Goal: Navigation & Orientation: Find specific page/section

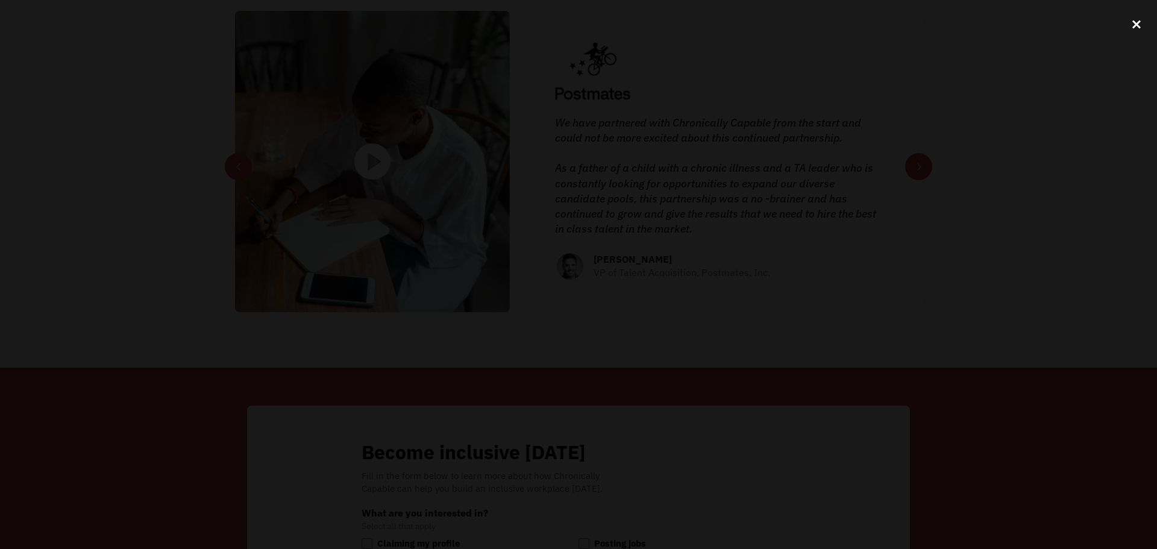
click at [1135, 26] on div "close lightbox" at bounding box center [1136, 24] width 41 height 27
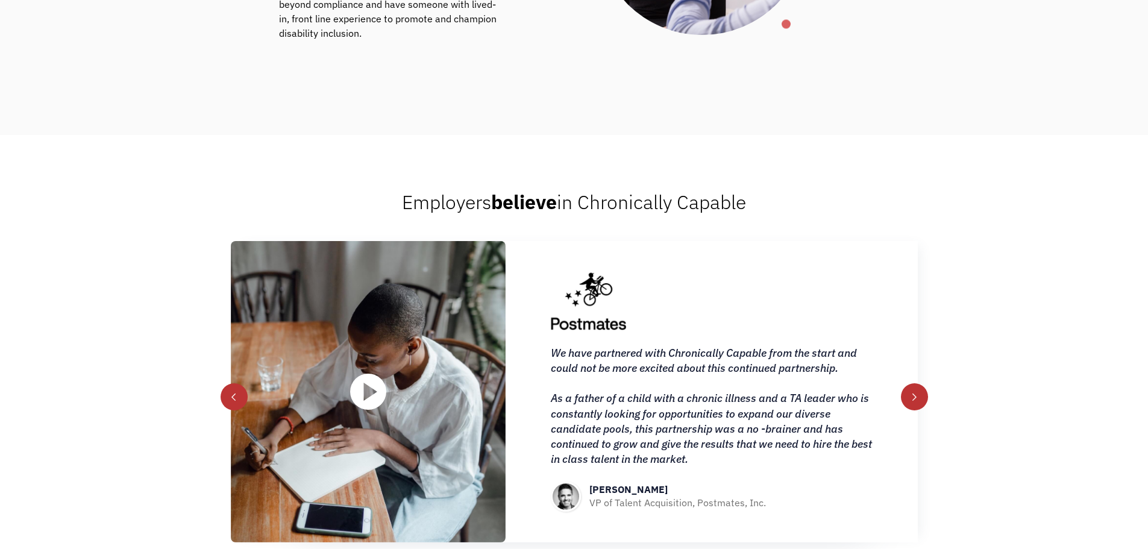
scroll to position [1667, 0]
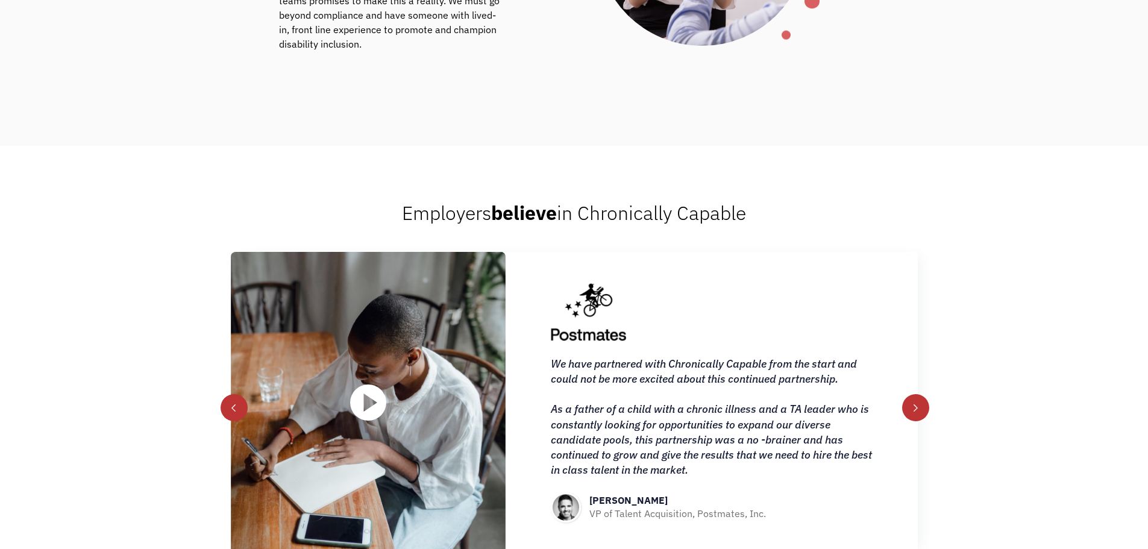
click at [911, 407] on div "next slide" at bounding box center [915, 408] width 8 height 8
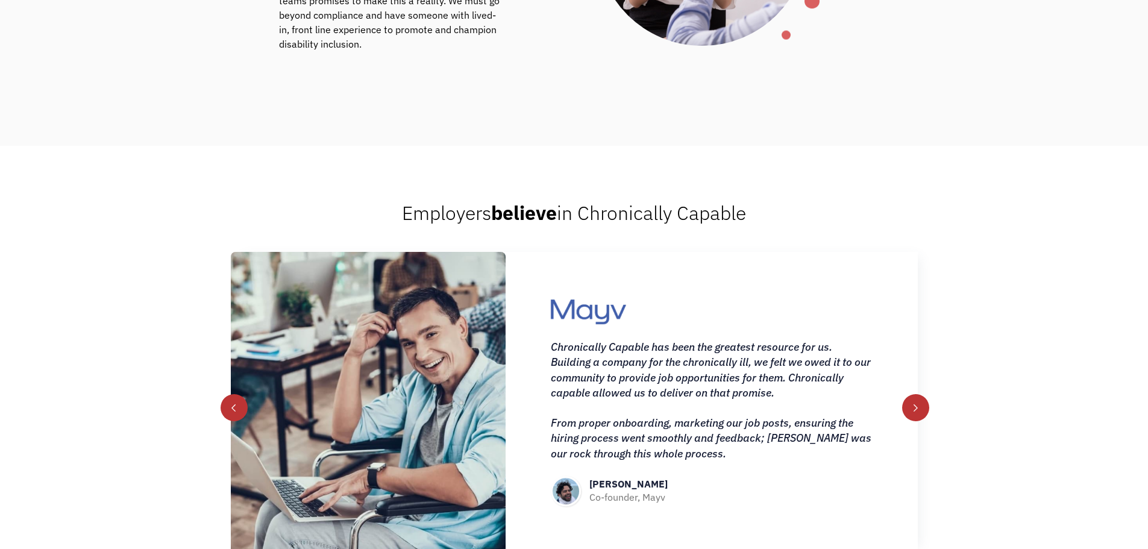
click at [911, 407] on div "next slide" at bounding box center [915, 408] width 8 height 8
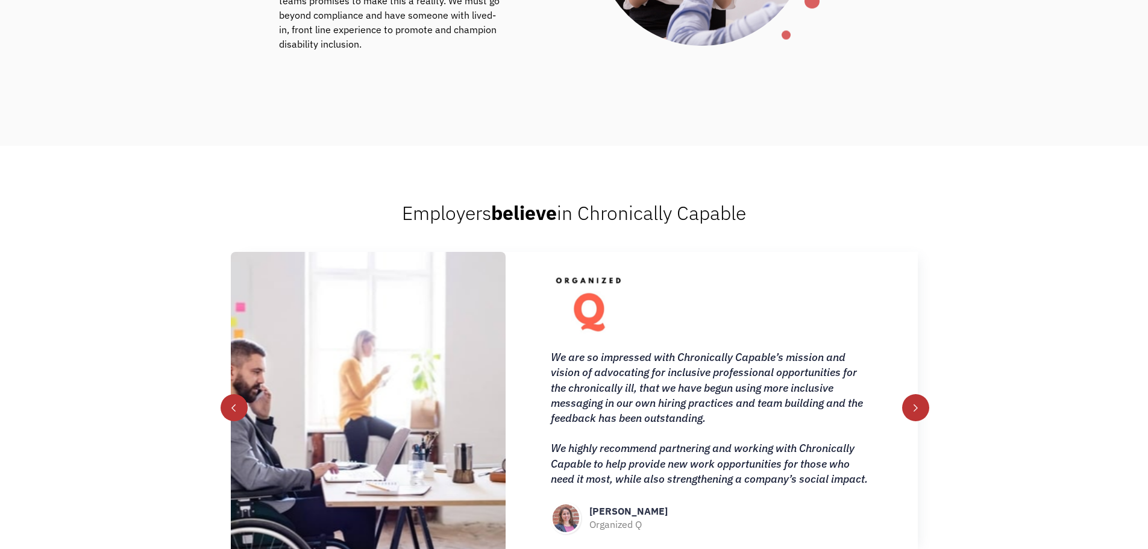
click at [911, 407] on div "next slide" at bounding box center [915, 408] width 8 height 8
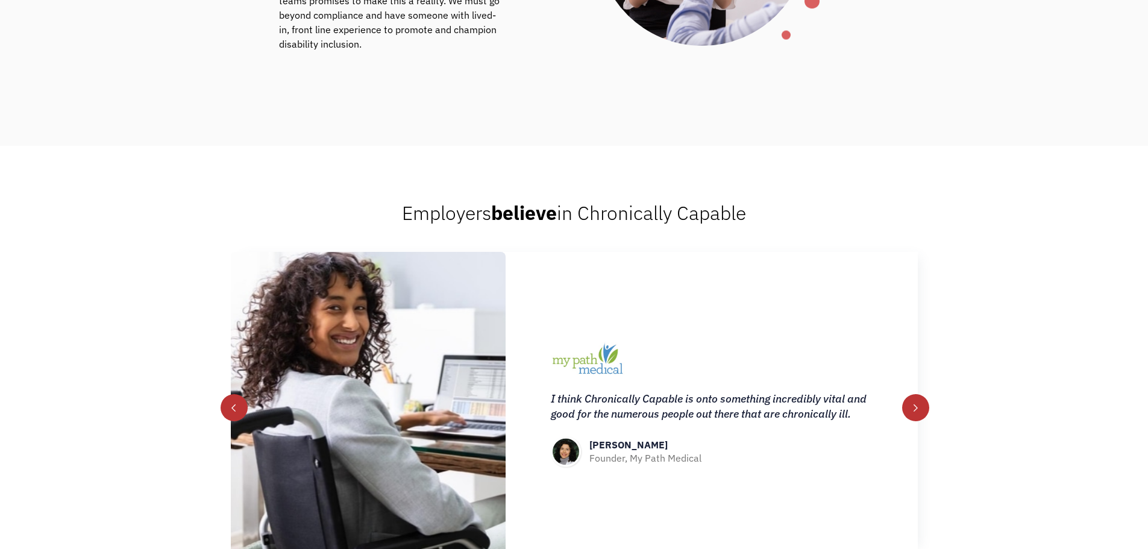
click at [911, 407] on div "next slide" at bounding box center [915, 408] width 8 height 8
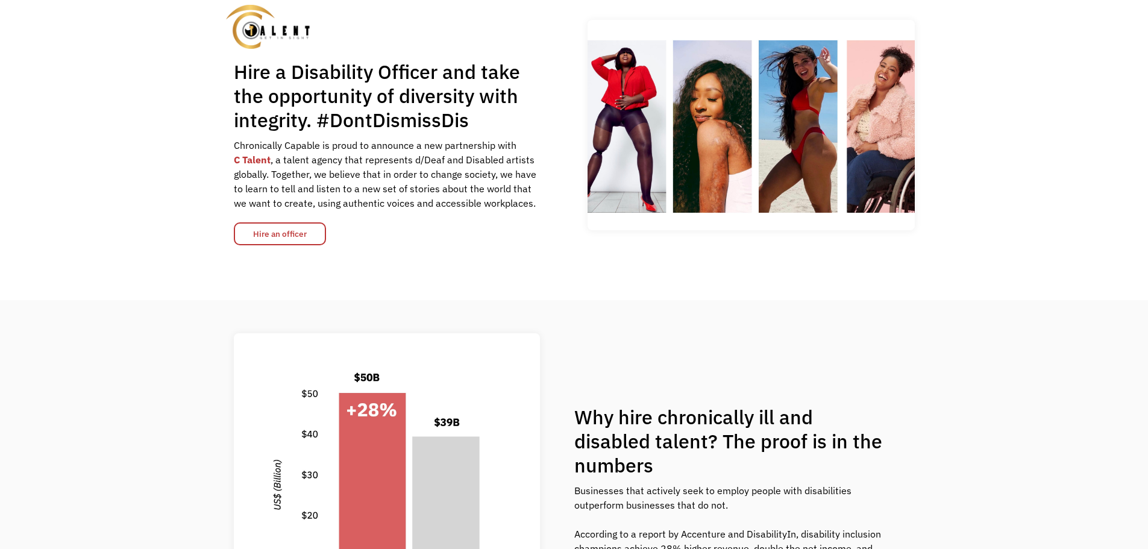
scroll to position [0, 0]
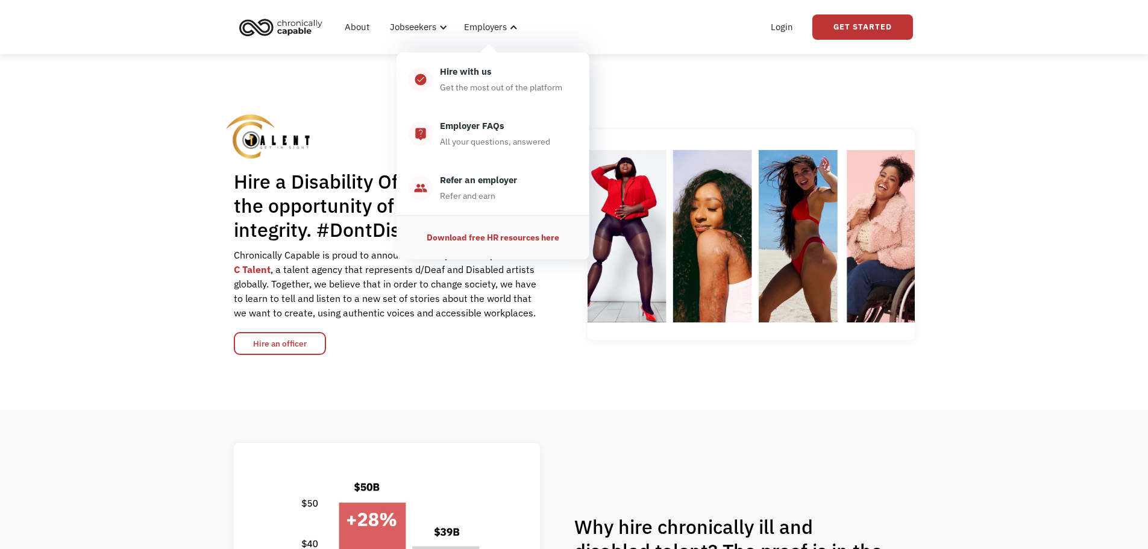
click at [518, 239] on div "Download free HR resources here" at bounding box center [493, 237] width 133 height 14
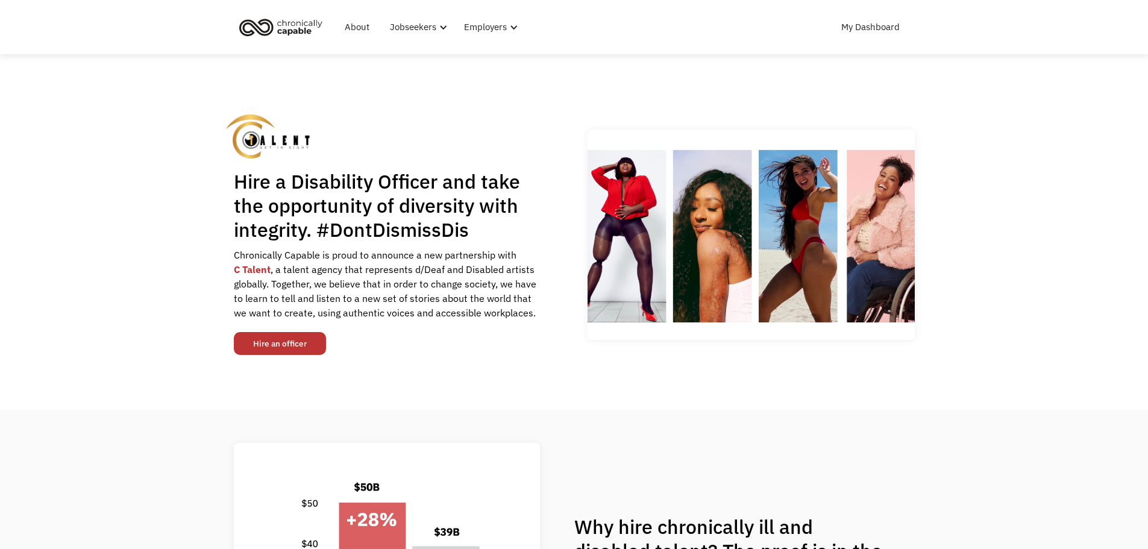
click at [309, 342] on link "Hire an officer" at bounding box center [280, 343] width 92 height 23
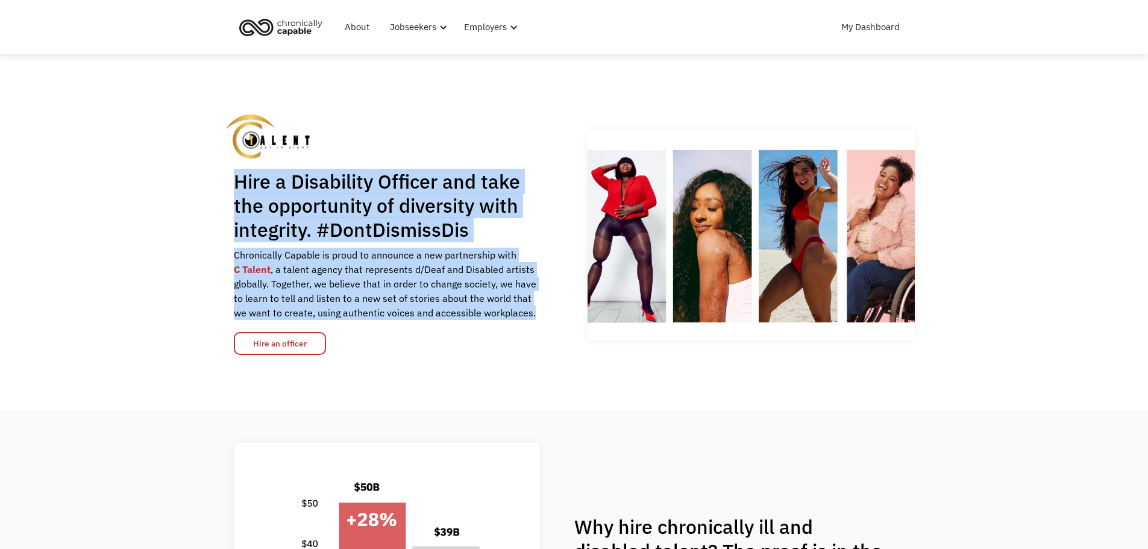
drag, startPoint x: 236, startPoint y: 179, endPoint x: 543, endPoint y: 316, distance: 336.6
click at [543, 316] on div "Hire a Disability Officer and take the opportunity of diversity with integrity.…" at bounding box center [574, 234] width 681 height 240
copy div "Hire a Disability Officer and take the opportunity of diversity with integrity.…"
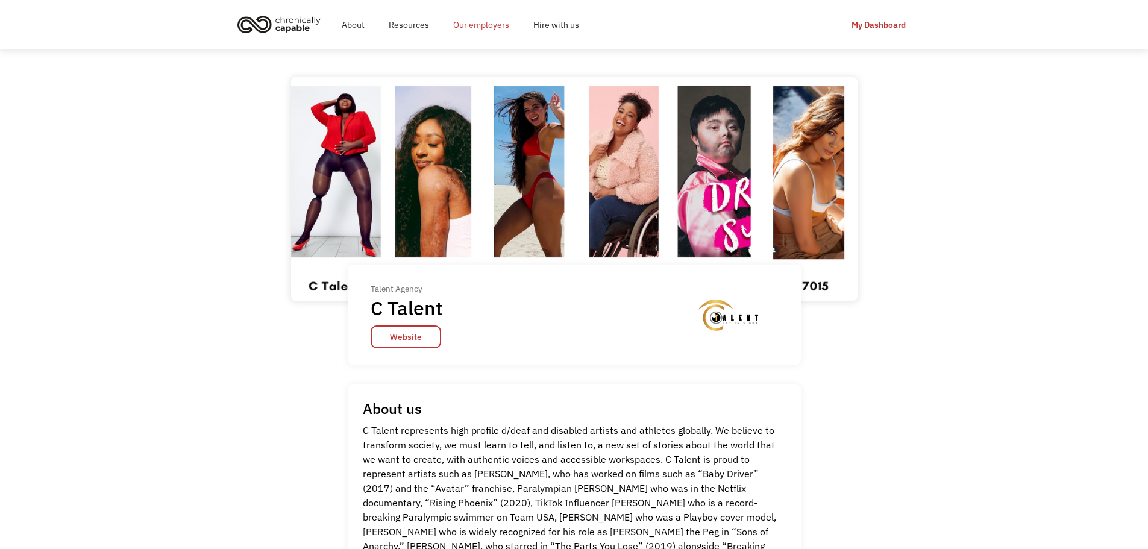
click at [489, 24] on link "Our employers" at bounding box center [481, 24] width 80 height 39
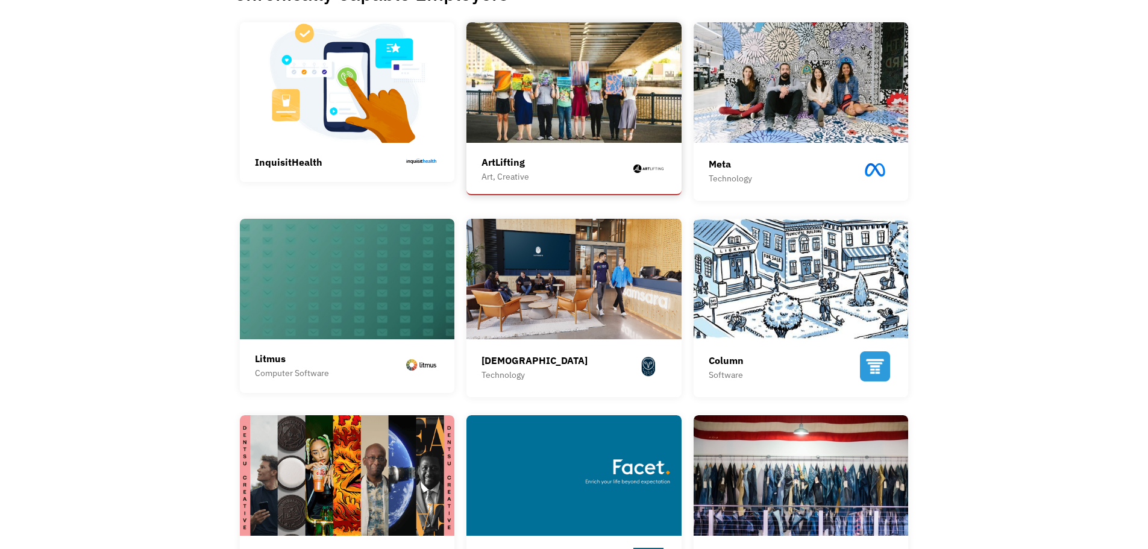
scroll to position [301, 0]
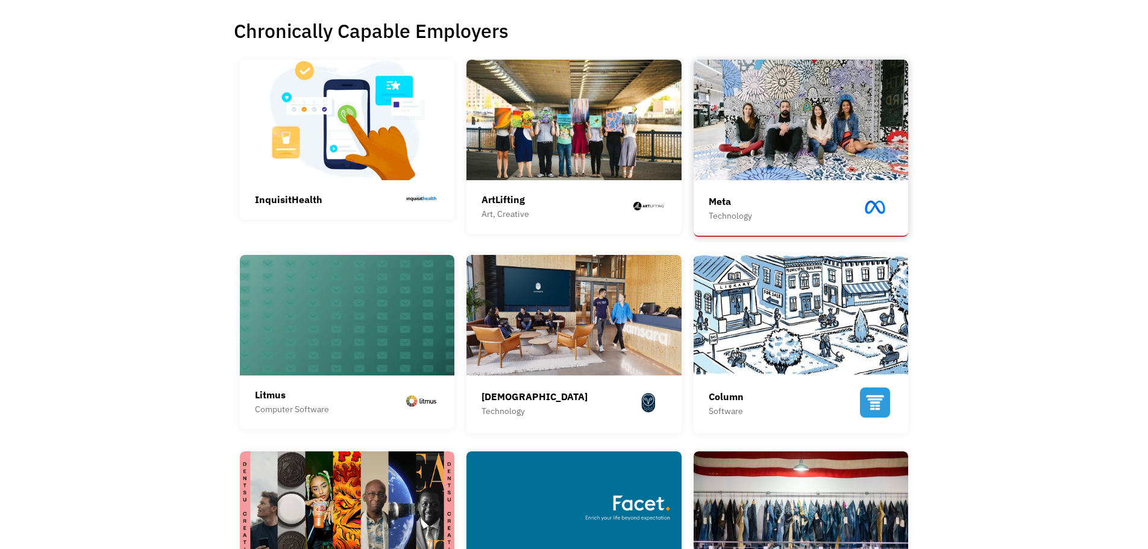
click at [743, 163] on img at bounding box center [800, 120] width 215 height 120
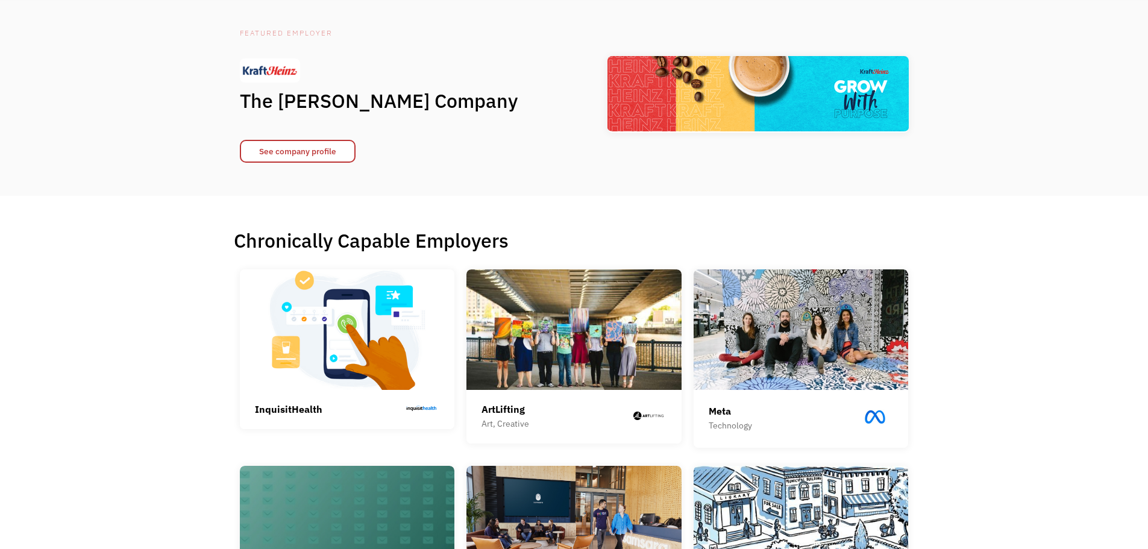
scroll to position [0, 0]
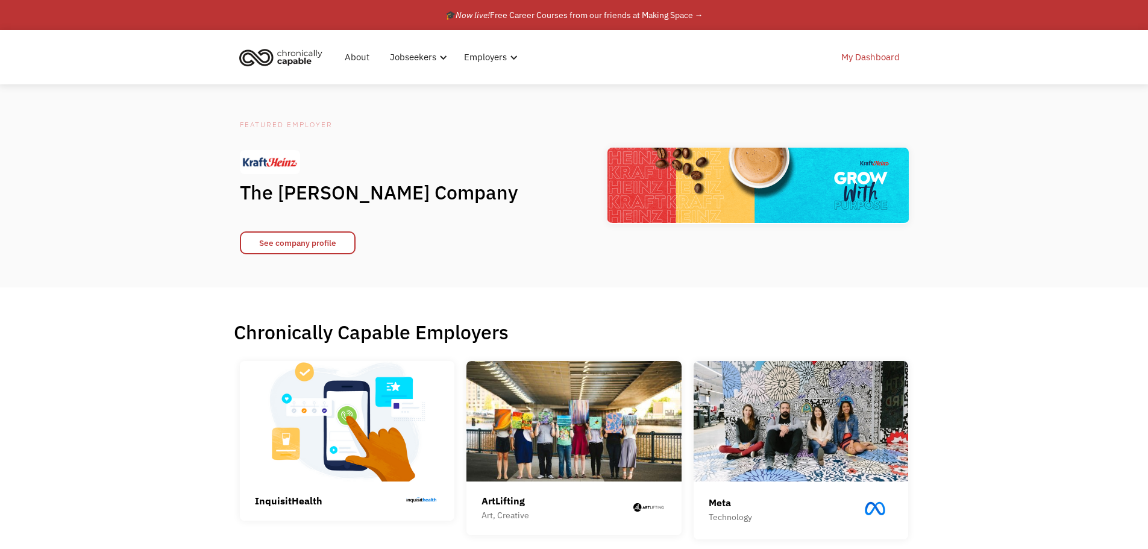
click at [884, 58] on link "My Dashboard" at bounding box center [870, 57] width 73 height 39
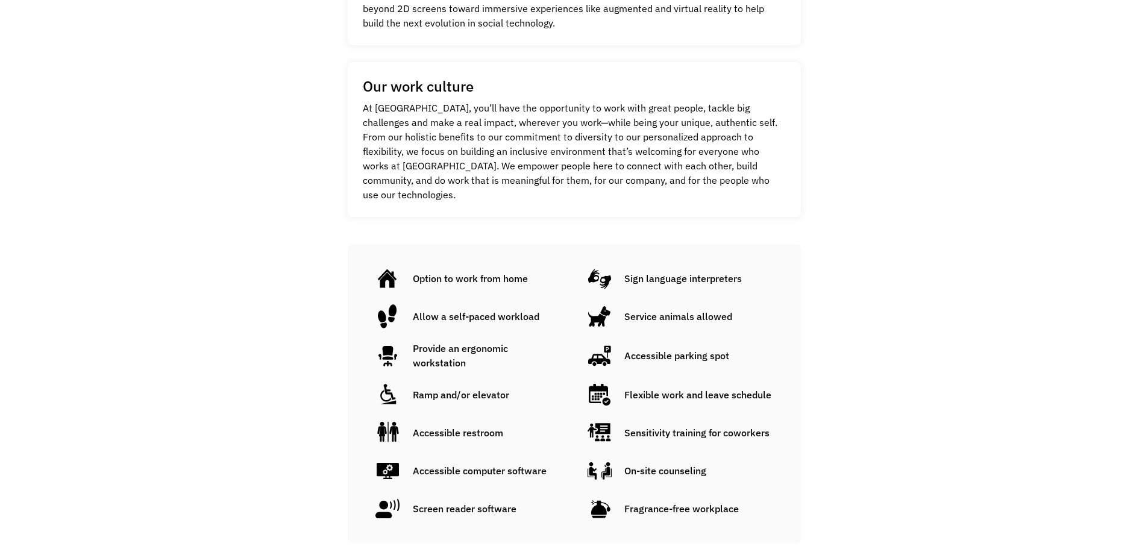
scroll to position [301, 0]
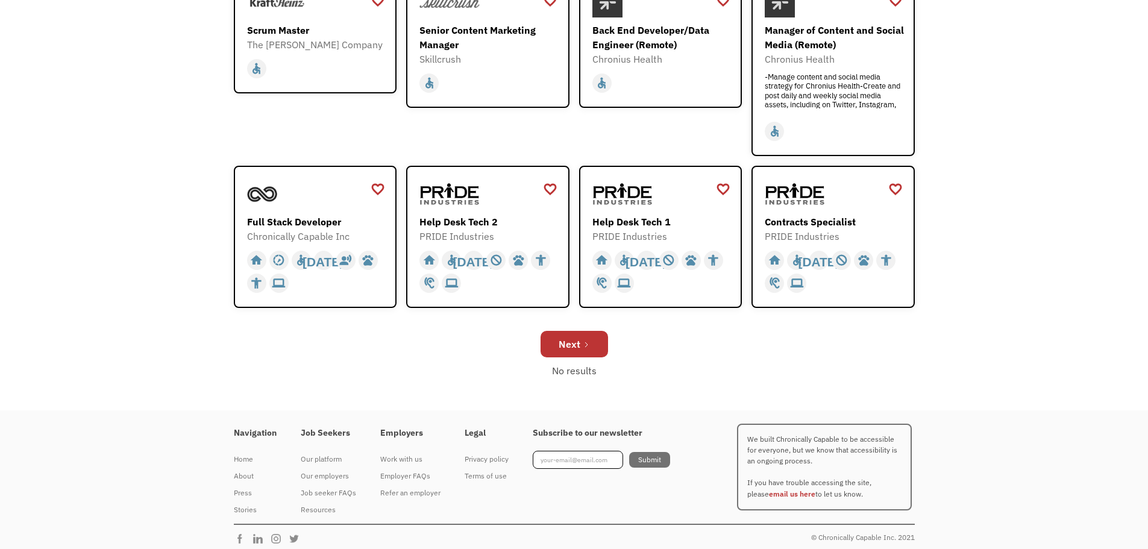
scroll to position [394, 0]
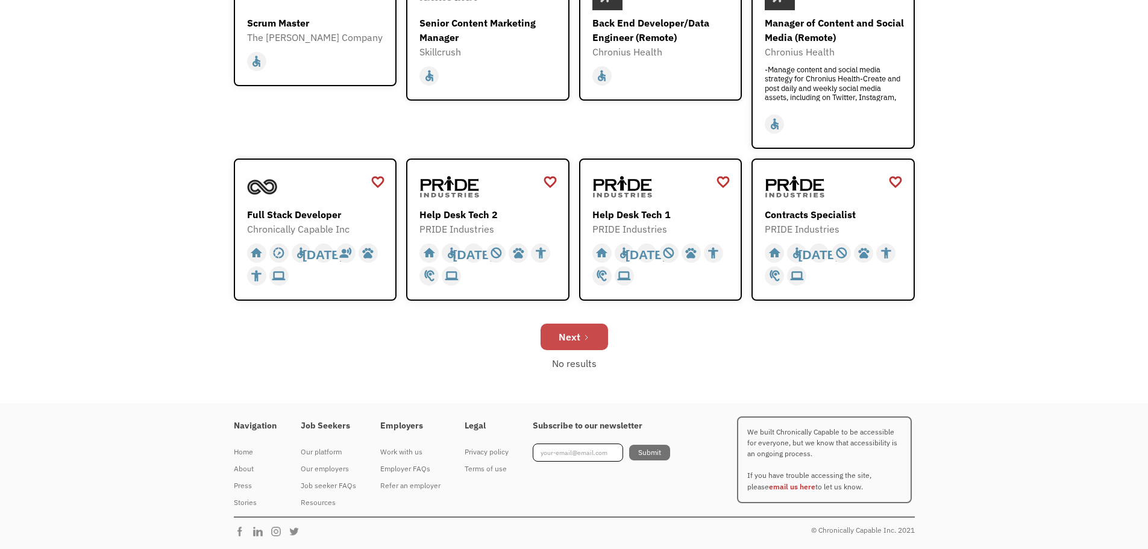
click at [587, 336] on icon "Next Page" at bounding box center [586, 337] width 7 height 7
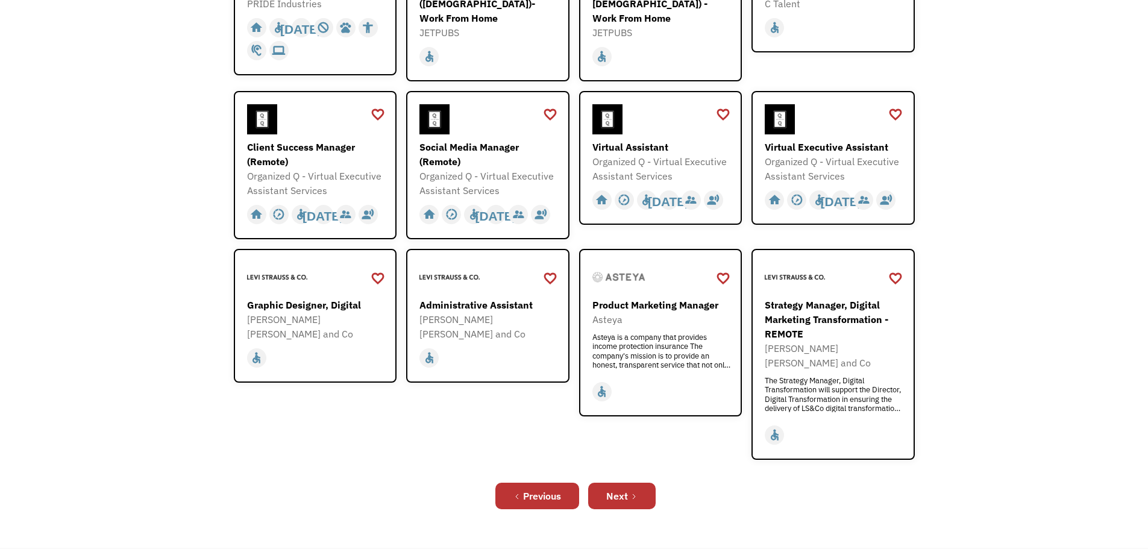
scroll to position [301, 0]
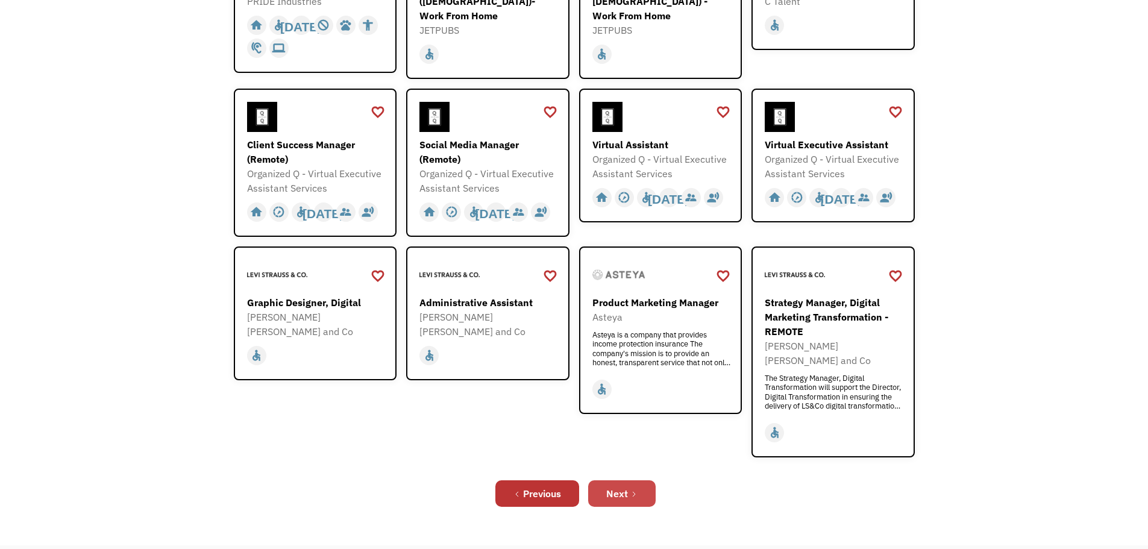
click at [623, 486] on div "Next" at bounding box center [617, 493] width 22 height 14
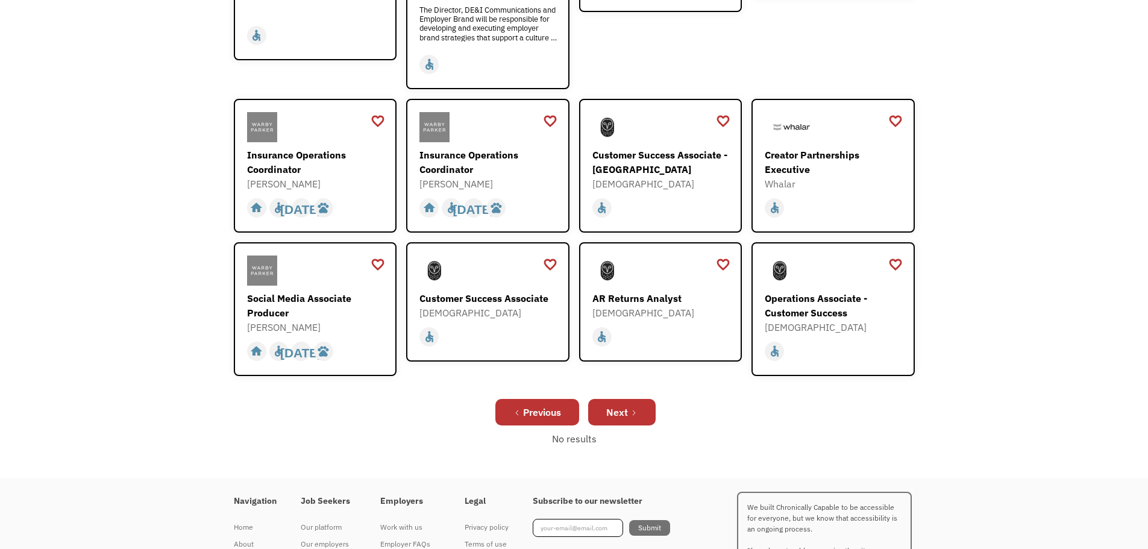
scroll to position [414, 0]
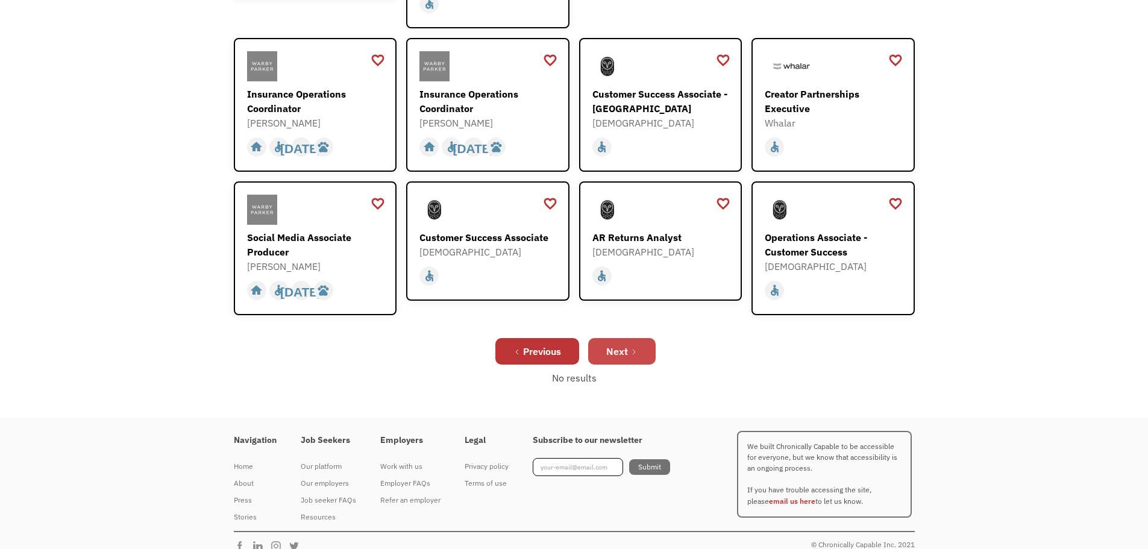
click at [634, 349] on icon "Next Page" at bounding box center [634, 351] width 2 height 5
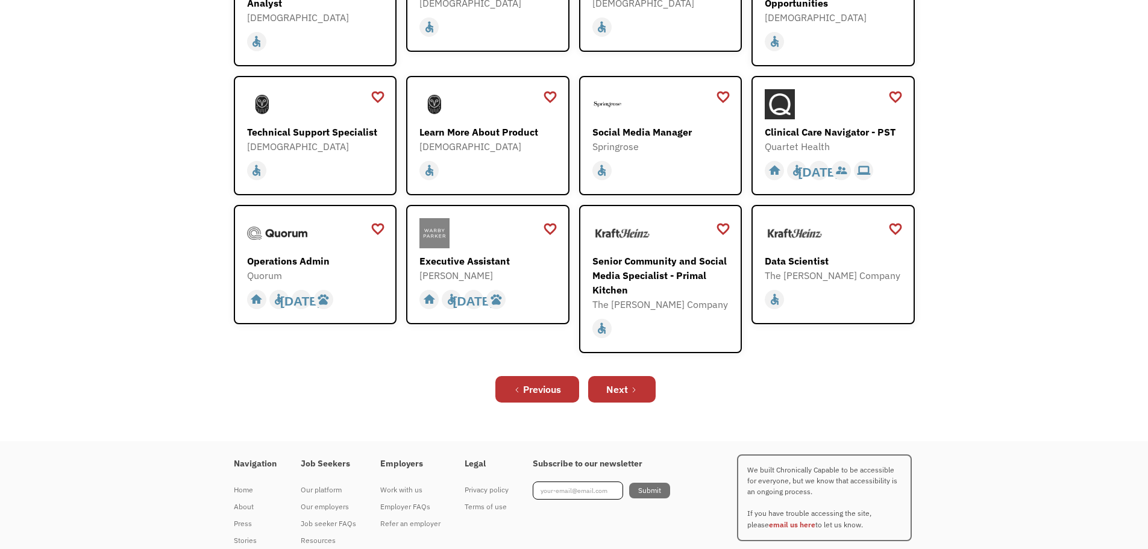
scroll to position [337, 0]
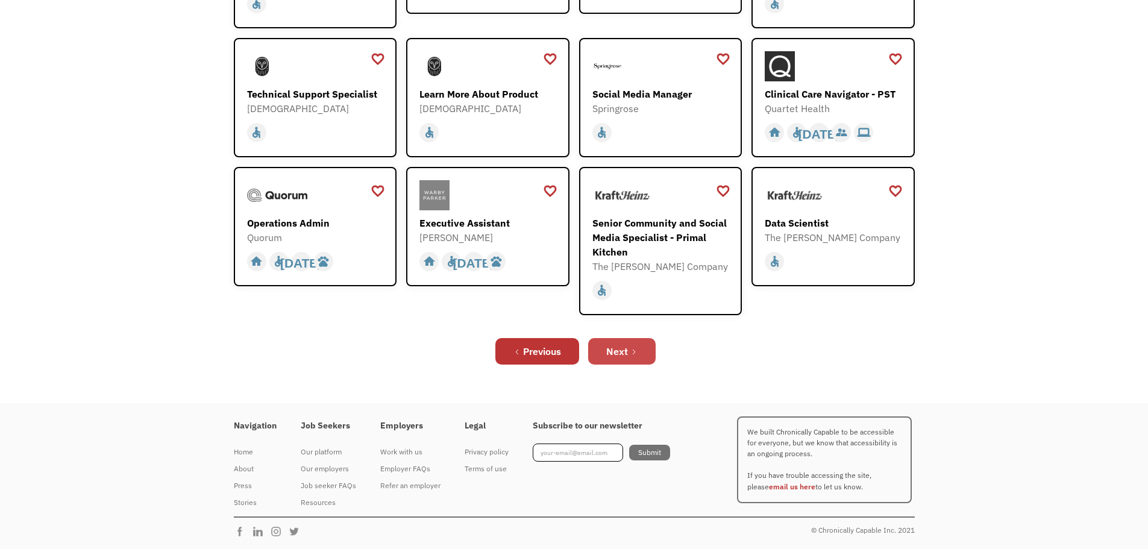
click at [613, 344] on div "Next" at bounding box center [617, 351] width 22 height 14
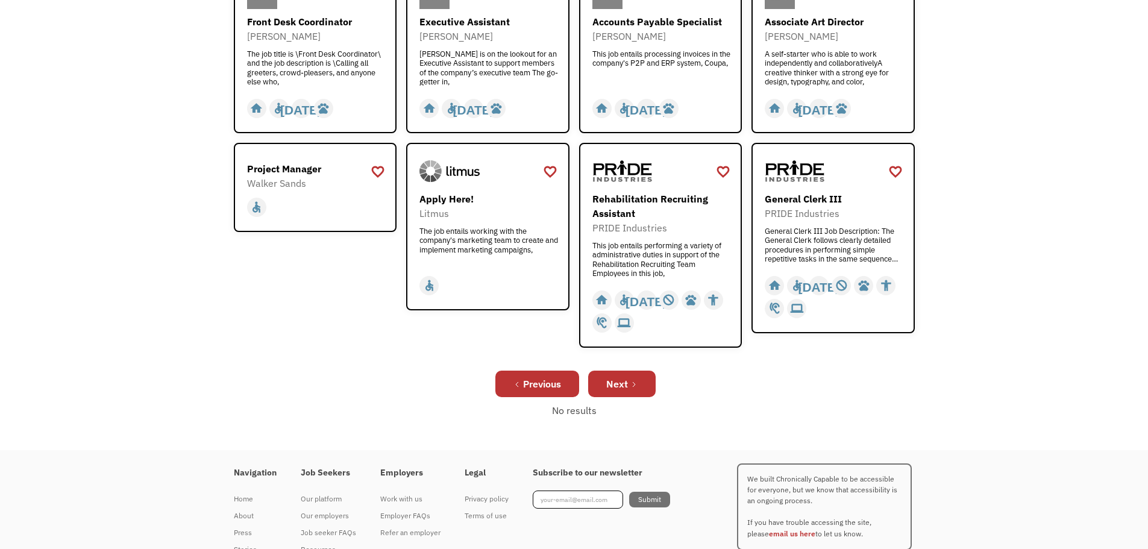
scroll to position [460, 0]
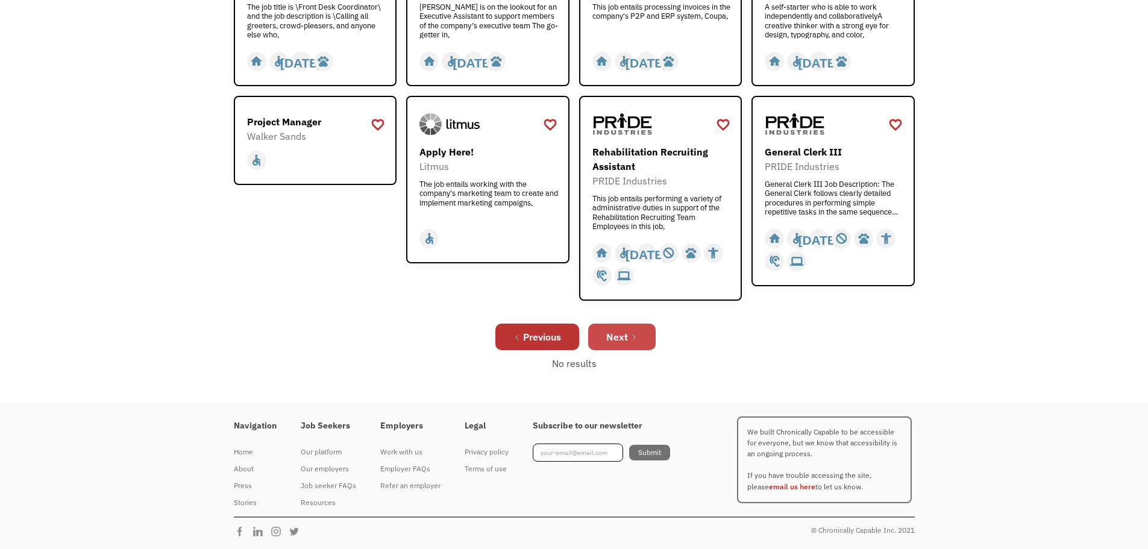
click at [636, 340] on icon "Next Page" at bounding box center [633, 337] width 7 height 7
